Goal: Task Accomplishment & Management: Use online tool/utility

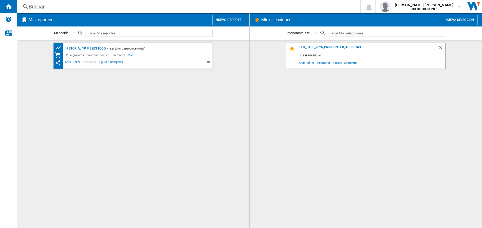
click at [234, 21] on button "Nuevo reporte" at bounding box center [228, 20] width 33 height 10
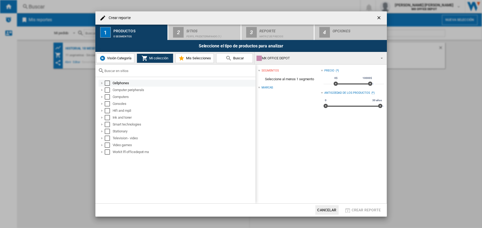
click at [109, 83] on div "Select" at bounding box center [107, 82] width 5 height 5
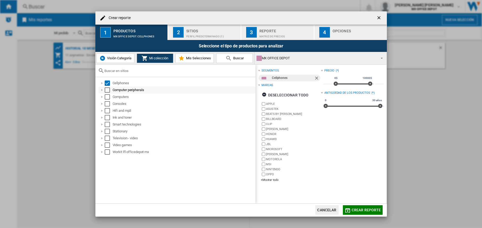
click at [109, 90] on div "Select" at bounding box center [107, 89] width 5 height 5
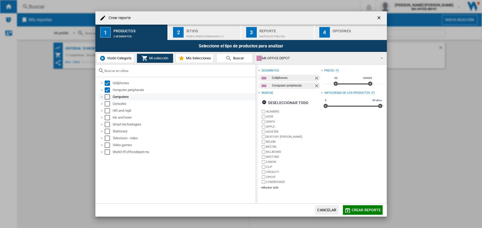
drag, startPoint x: 108, startPoint y: 96, endPoint x: 109, endPoint y: 100, distance: 3.5
click at [108, 97] on div "Select" at bounding box center [107, 96] width 5 height 5
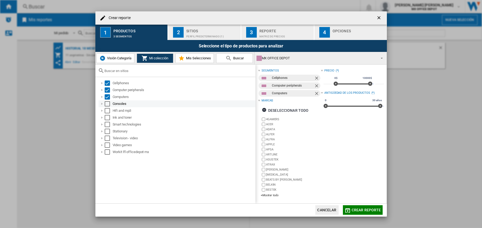
click at [107, 104] on div "Select" at bounding box center [107, 103] width 5 height 5
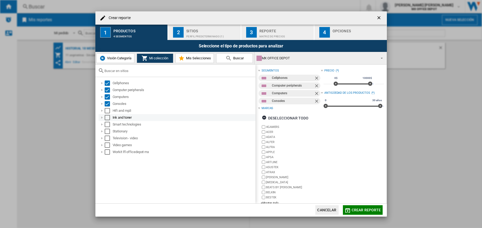
drag, startPoint x: 107, startPoint y: 111, endPoint x: 107, endPoint y: 115, distance: 4.0
click at [107, 111] on div "Select" at bounding box center [107, 110] width 5 height 5
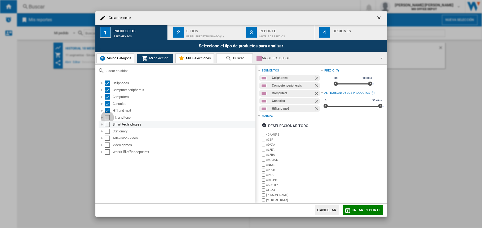
drag, startPoint x: 106, startPoint y: 116, endPoint x: 107, endPoint y: 125, distance: 9.0
click at [106, 116] on div "Select" at bounding box center [107, 117] width 5 height 5
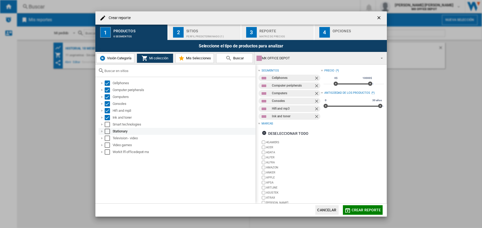
click at [108, 128] on div "Stationary" at bounding box center [176, 131] width 157 height 7
click at [107, 124] on div "Select" at bounding box center [107, 124] width 5 height 5
click at [108, 130] on div "Select" at bounding box center [107, 131] width 5 height 5
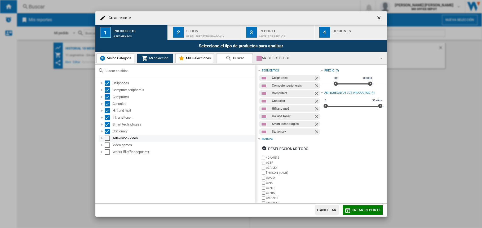
click at [107, 137] on div "Select" at bounding box center [107, 138] width 5 height 5
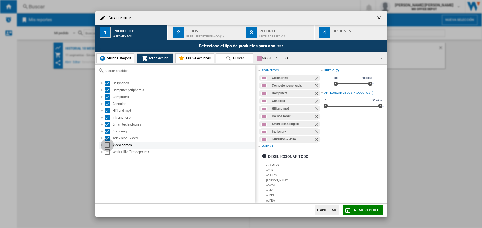
click at [106, 144] on div "Select" at bounding box center [107, 144] width 5 height 5
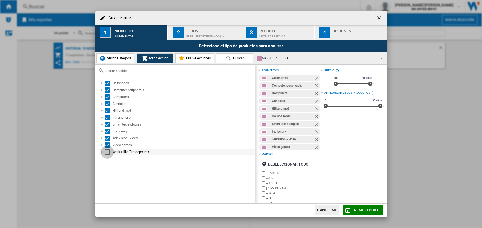
click at [106, 151] on div "Select" at bounding box center [107, 151] width 5 height 5
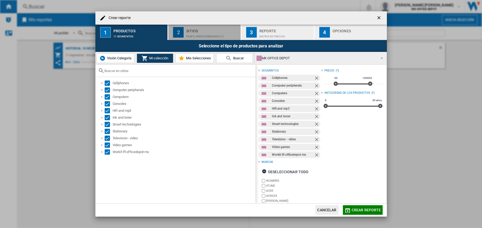
click at [195, 36] on div "Perfil predeterminado (1)" at bounding box center [212, 35] width 52 height 6
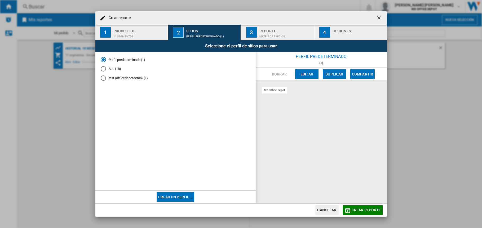
drag, startPoint x: 102, startPoint y: 67, endPoint x: 115, endPoint y: 68, distance: 13.8
click at [102, 67] on div "ALL (18)" at bounding box center [103, 68] width 5 height 5
click at [285, 33] on div "Matriz de precios" at bounding box center [285, 35] width 52 height 6
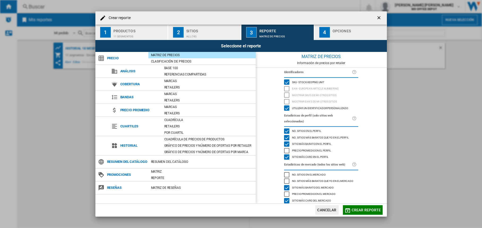
scroll to position [3, 0]
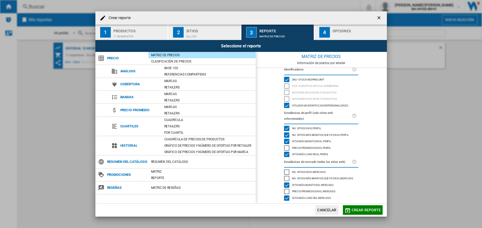
click at [287, 90] on div "Mostrar SKU'S de mi otros sitios" at bounding box center [286, 92] width 5 height 5
click at [327, 29] on div "4" at bounding box center [324, 32] width 11 height 11
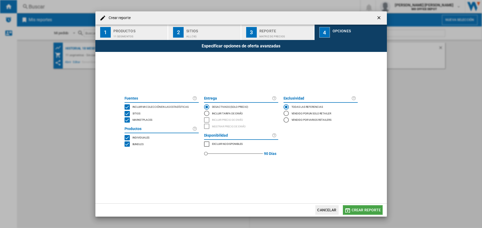
click at [368, 212] on button "Crear reporte" at bounding box center [363, 210] width 40 height 10
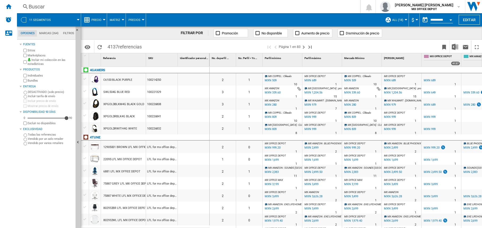
click at [416, 20] on button "$" at bounding box center [413, 19] width 5 height 13
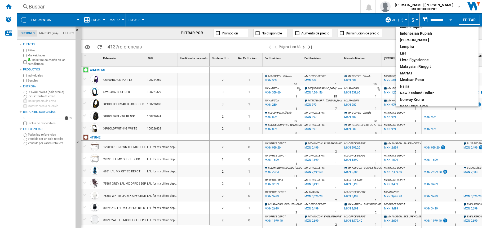
scroll to position [124, 0]
click at [417, 79] on div "Mexican peso" at bounding box center [437, 80] width 74 height 5
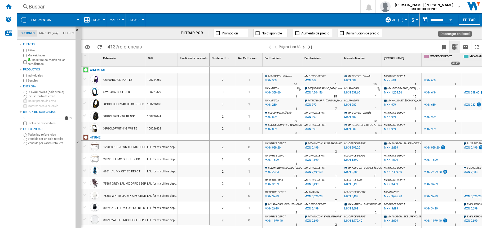
click at [456, 46] on img "Descargar en Excel" at bounding box center [454, 47] width 6 height 6
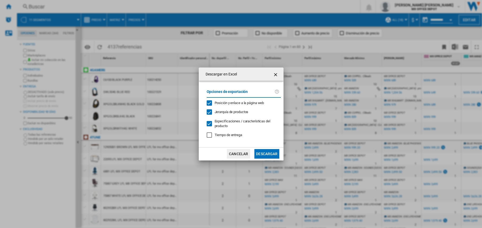
click at [257, 152] on button "Descargar" at bounding box center [266, 154] width 25 height 10
